Goal: Information Seeking & Learning: Learn about a topic

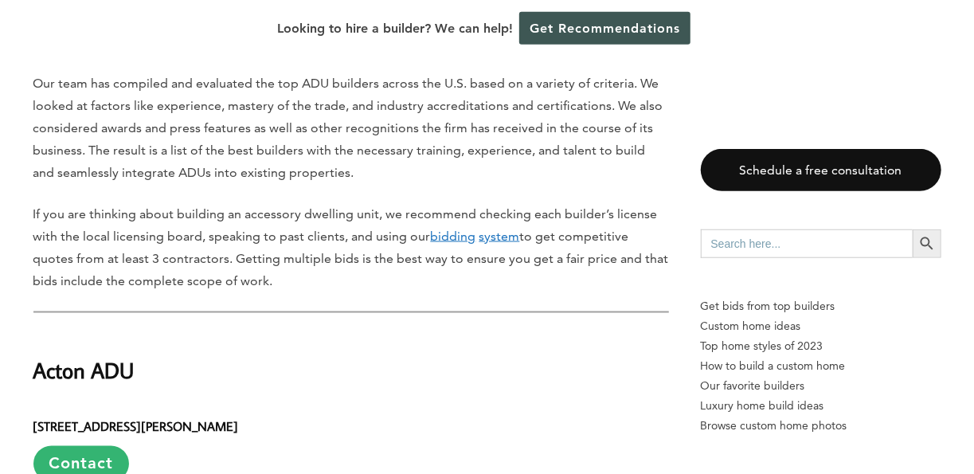
scroll to position [1339, 0]
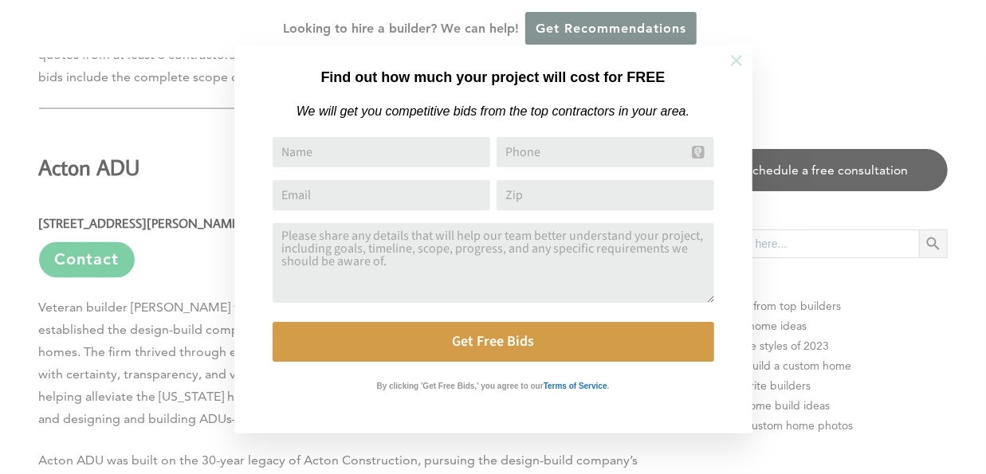
click at [737, 62] on icon at bounding box center [736, 60] width 11 height 11
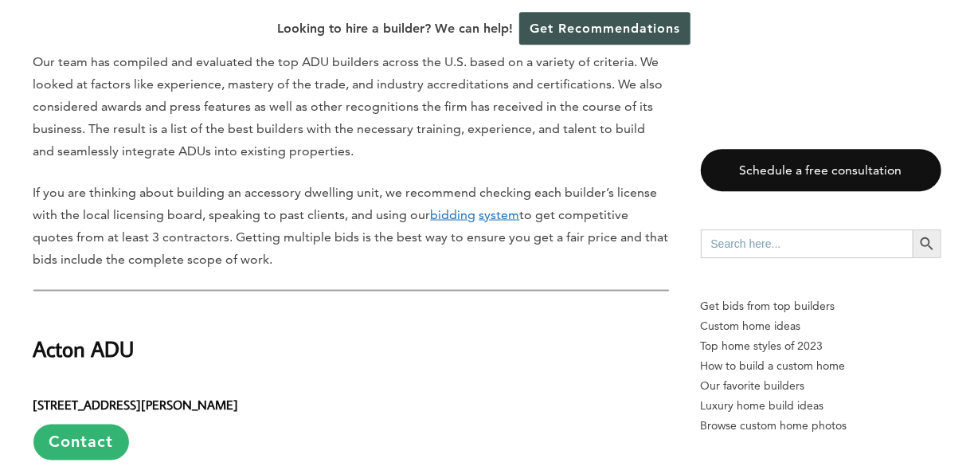
scroll to position [1160, 0]
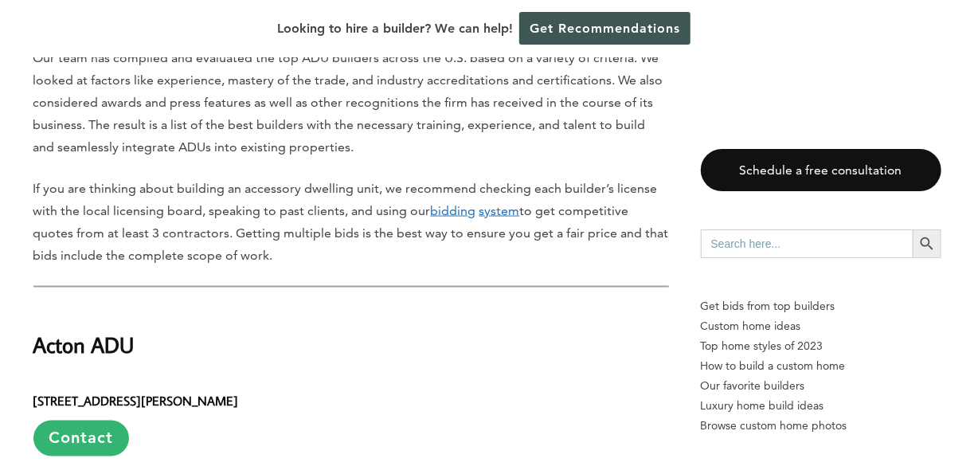
click at [520, 218] on link "bidding system" at bounding box center [475, 210] width 89 height 15
click at [562, 245] on p "If you are thinking about building an accessory dwelling unit, we recommend che…" at bounding box center [351, 222] width 636 height 89
click at [476, 218] on u "bidding" at bounding box center [453, 210] width 45 height 15
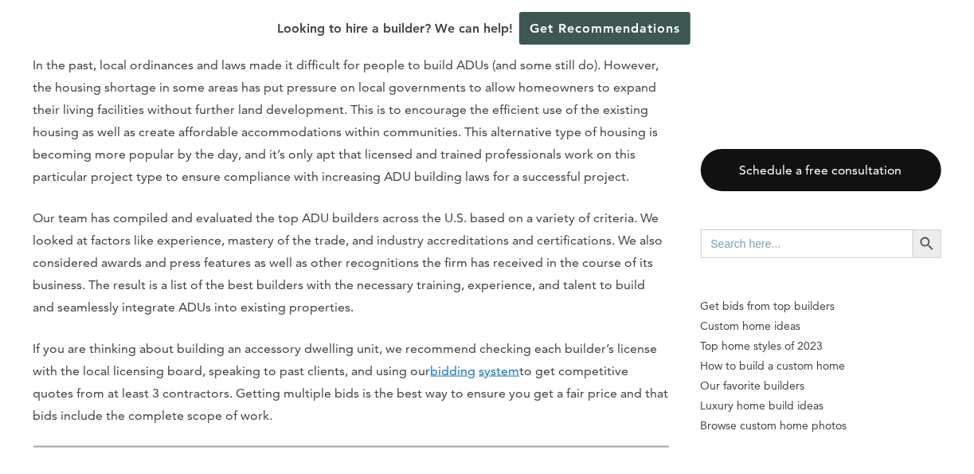
scroll to position [1071, 0]
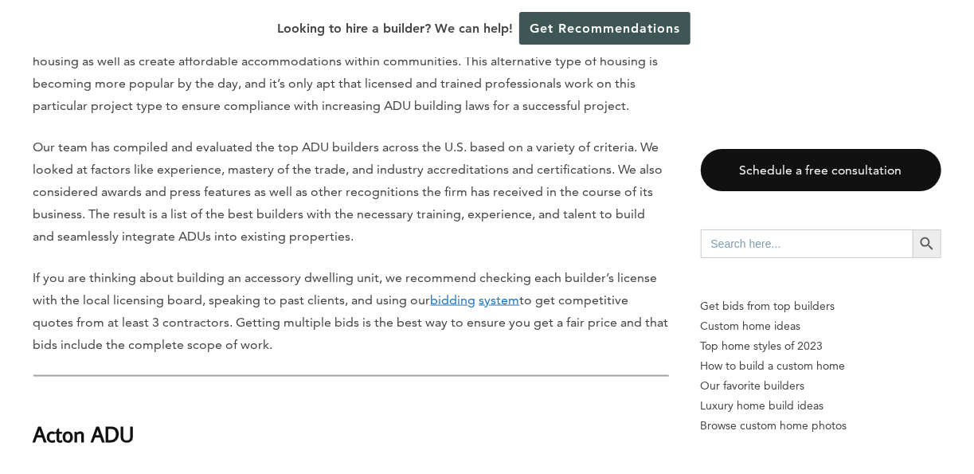
click at [610, 327] on p "If you are thinking about building an accessory dwelling unit, we recommend che…" at bounding box center [351, 311] width 636 height 89
click at [520, 308] on u "system" at bounding box center [500, 299] width 41 height 15
click at [520, 308] on link "bidding system" at bounding box center [475, 299] width 89 height 15
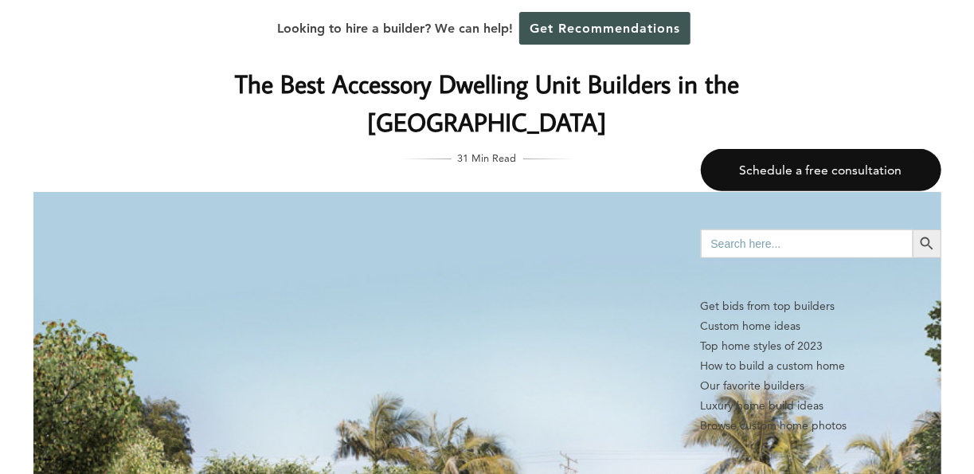
scroll to position [0, 0]
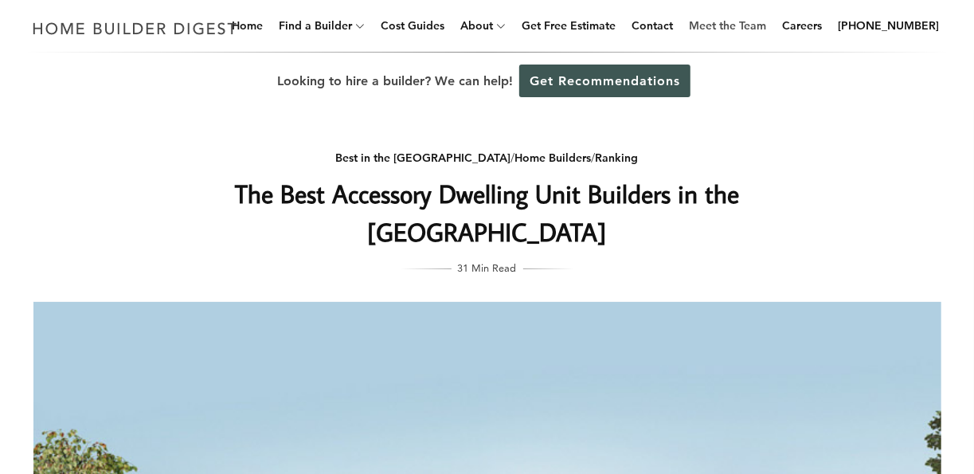
click at [762, 33] on link "Meet the Team" at bounding box center [728, 25] width 90 height 51
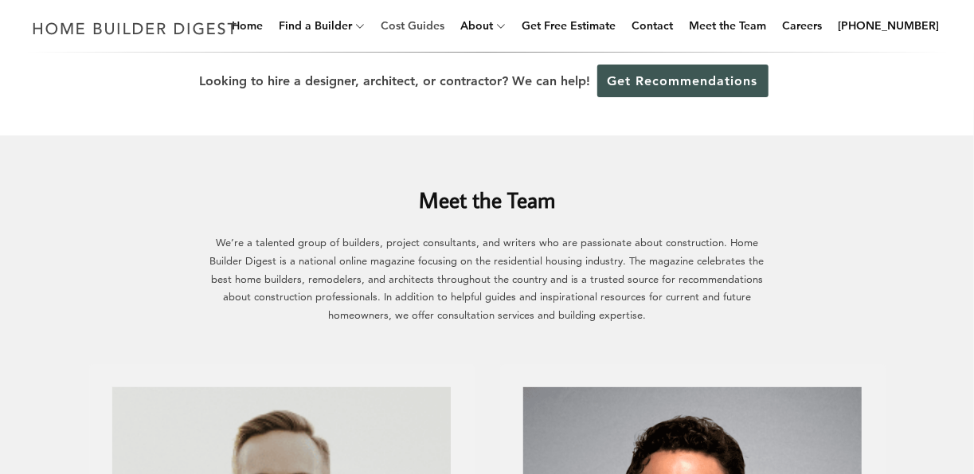
click at [427, 27] on link "Cost Guides" at bounding box center [412, 25] width 76 height 51
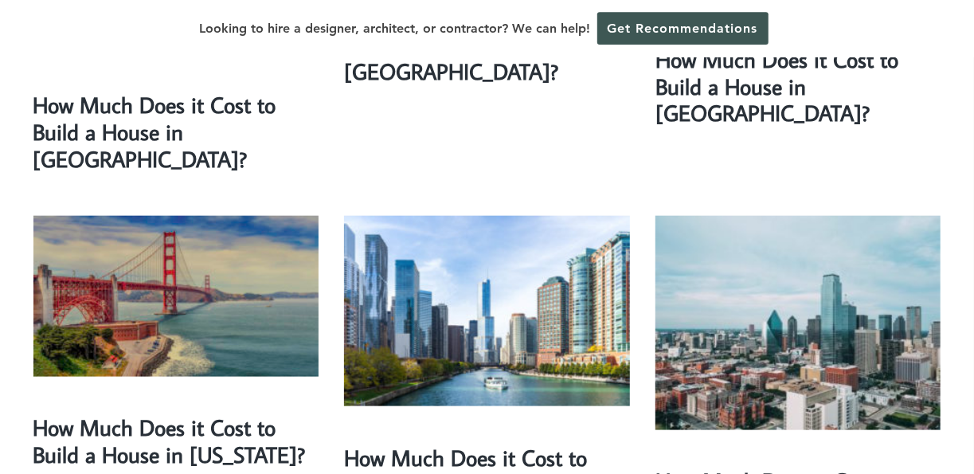
scroll to position [803, 0]
